Goal: Information Seeking & Learning: Learn about a topic

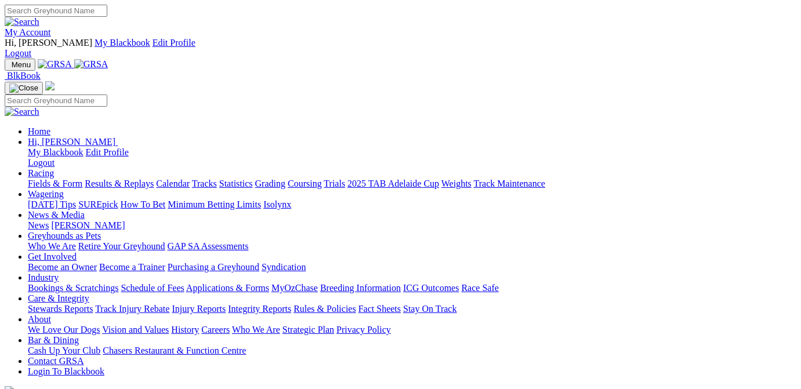
click at [154, 179] on link "Results & Replays" at bounding box center [119, 184] width 69 height 10
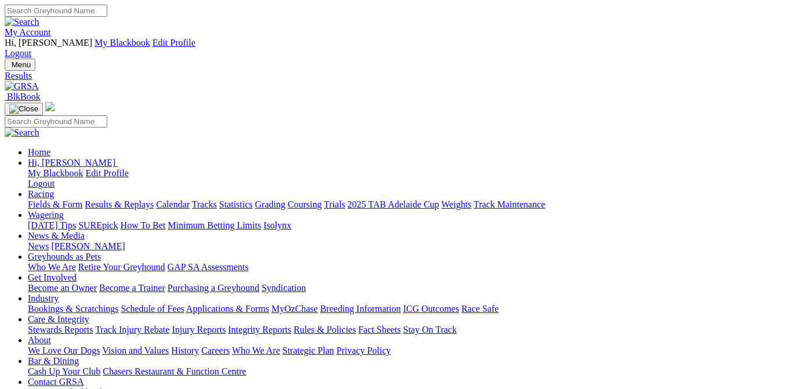
click at [34, 199] on link "Fields & Form" at bounding box center [55, 204] width 54 height 10
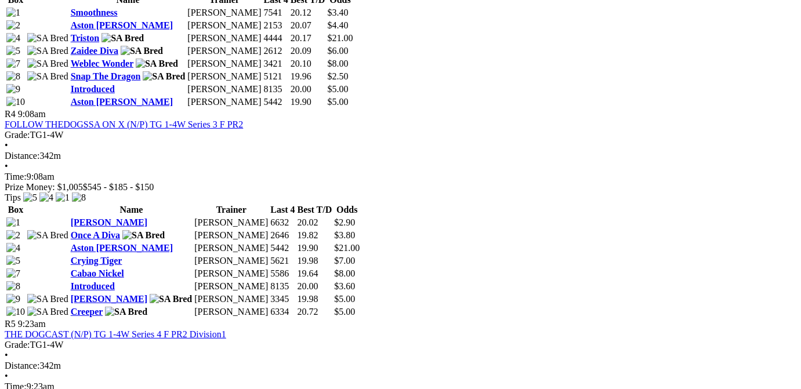
scroll to position [992, 0]
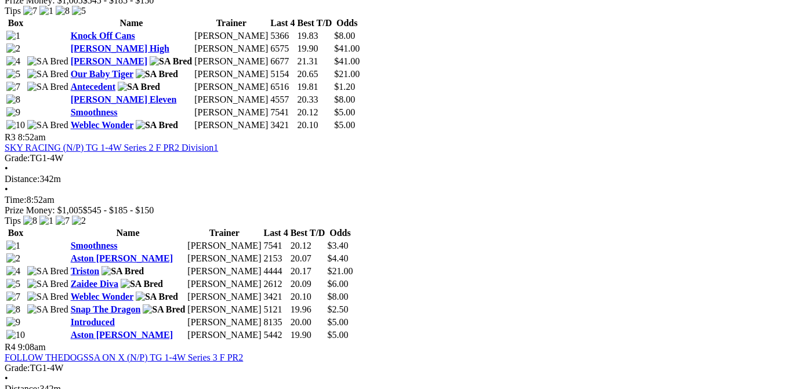
scroll to position [1109, 0]
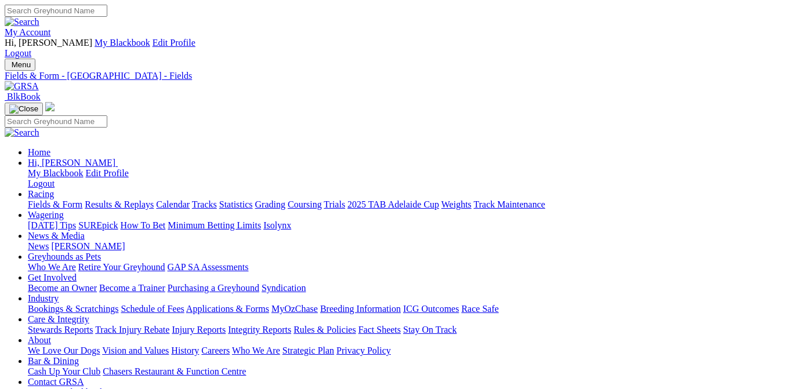
click at [50, 199] on link "Fields & Form" at bounding box center [55, 204] width 54 height 10
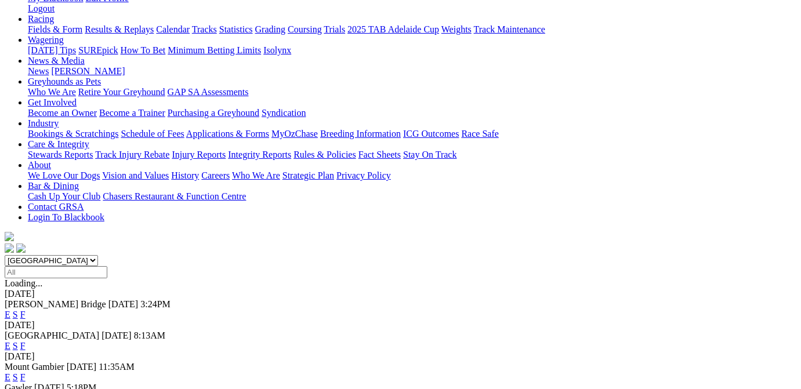
scroll to position [233, 0]
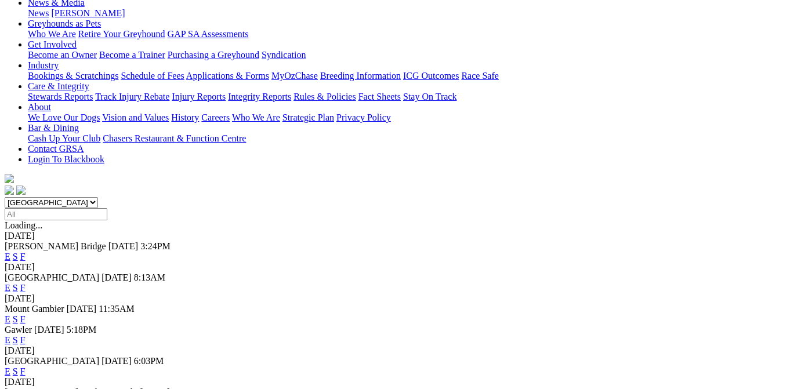
click at [26, 335] on link "F" at bounding box center [22, 340] width 5 height 10
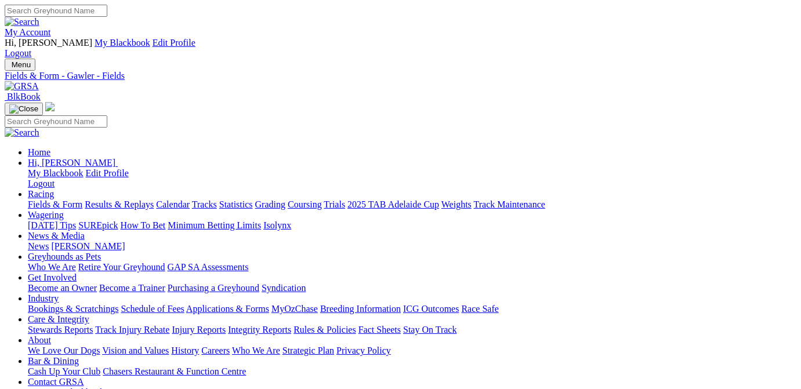
click at [46, 199] on link "Fields & Form" at bounding box center [55, 204] width 54 height 10
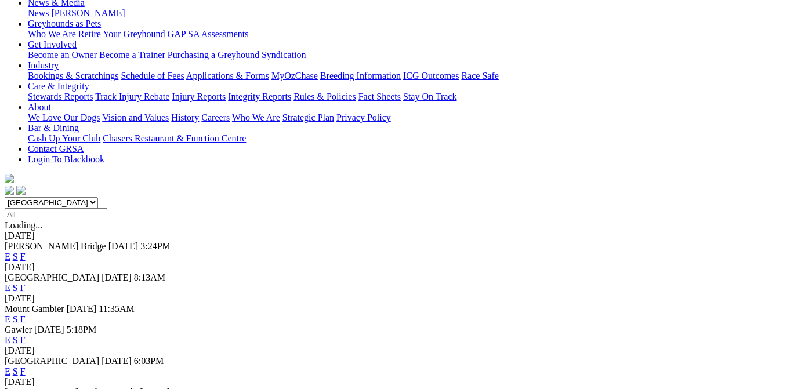
click at [26, 366] on link "F" at bounding box center [22, 371] width 5 height 10
